Goal: Transaction & Acquisition: Purchase product/service

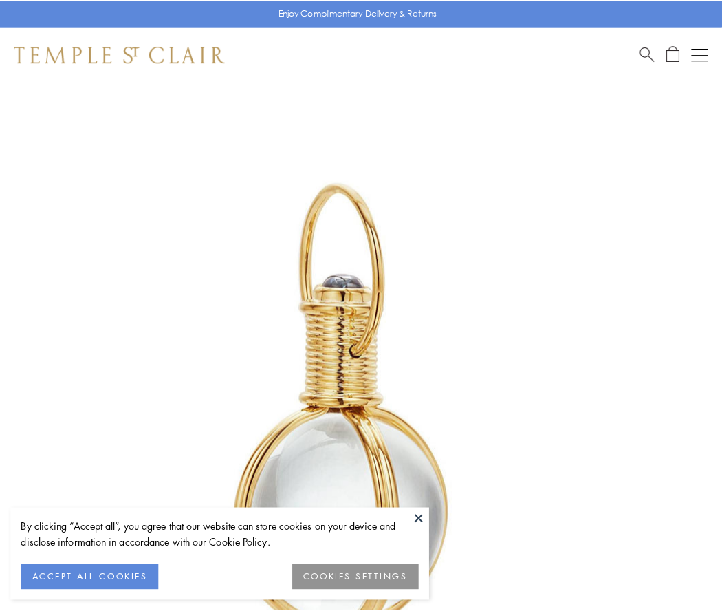
scroll to position [359, 0]
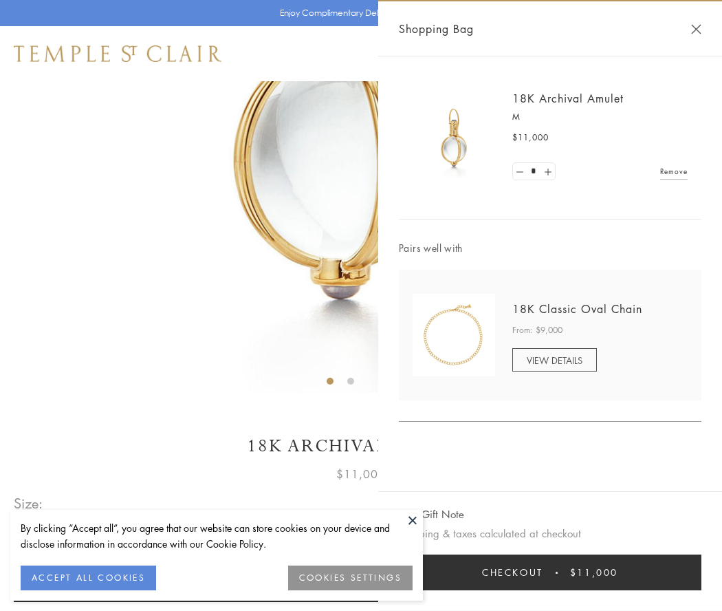
click at [550, 572] on button "Checkout $11,000" at bounding box center [550, 572] width 303 height 36
